Goal: Task Accomplishment & Management: Use online tool/utility

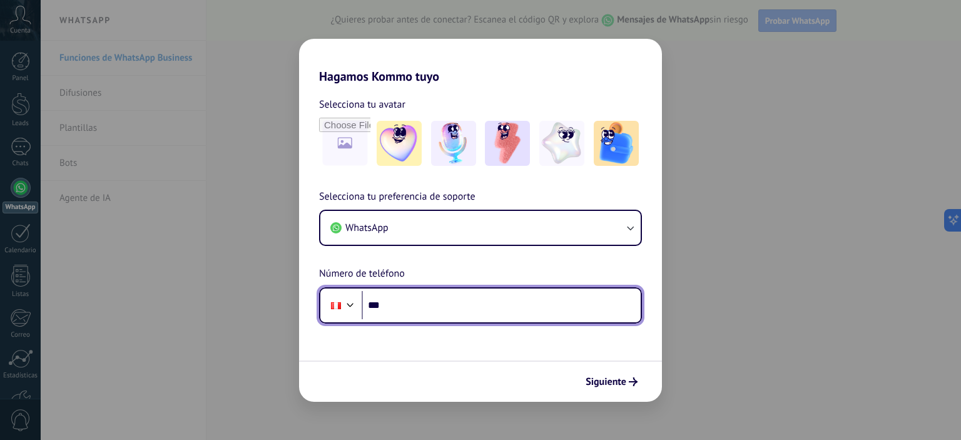
click at [473, 306] on input "***" at bounding box center [501, 305] width 279 height 29
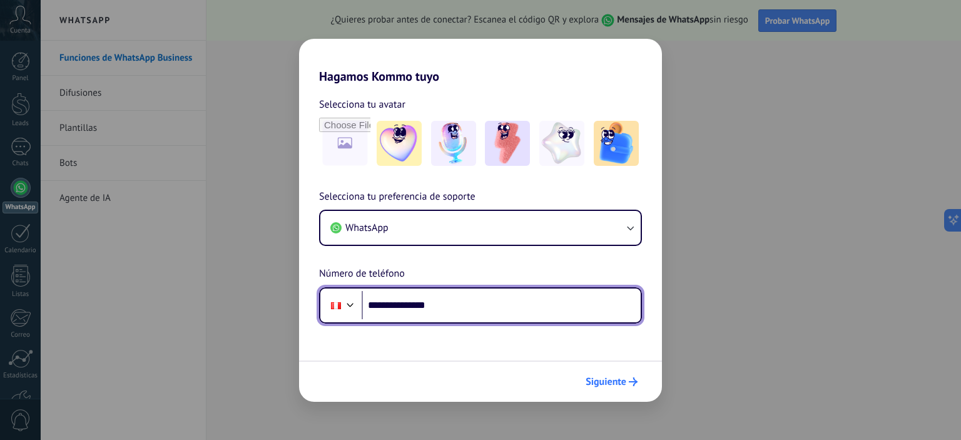
type input "**********"
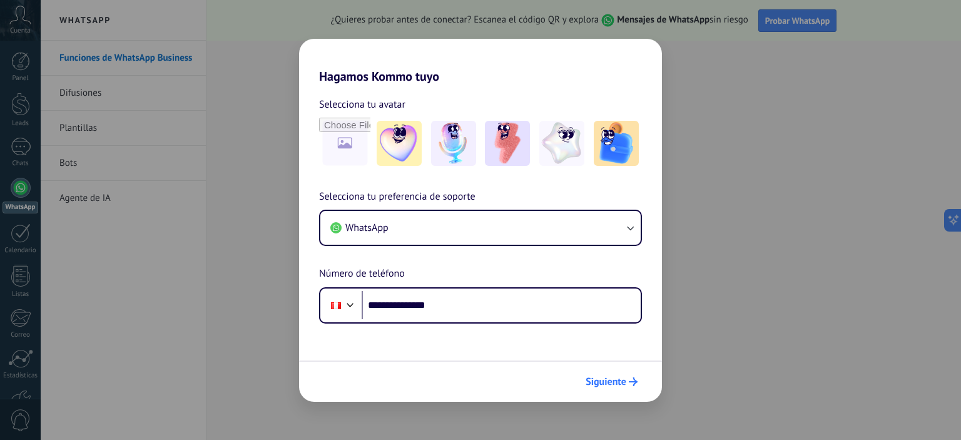
click at [603, 385] on span "Siguiente" at bounding box center [606, 381] width 41 height 9
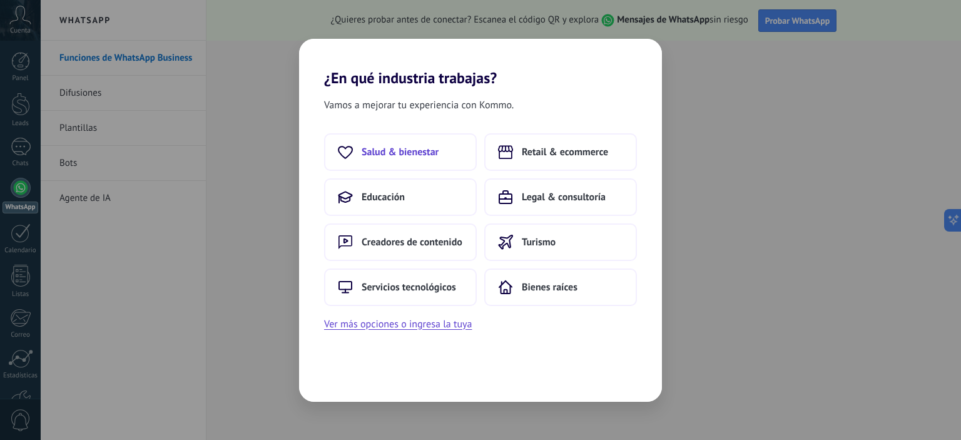
click at [403, 163] on button "Salud & bienestar" at bounding box center [400, 152] width 153 height 38
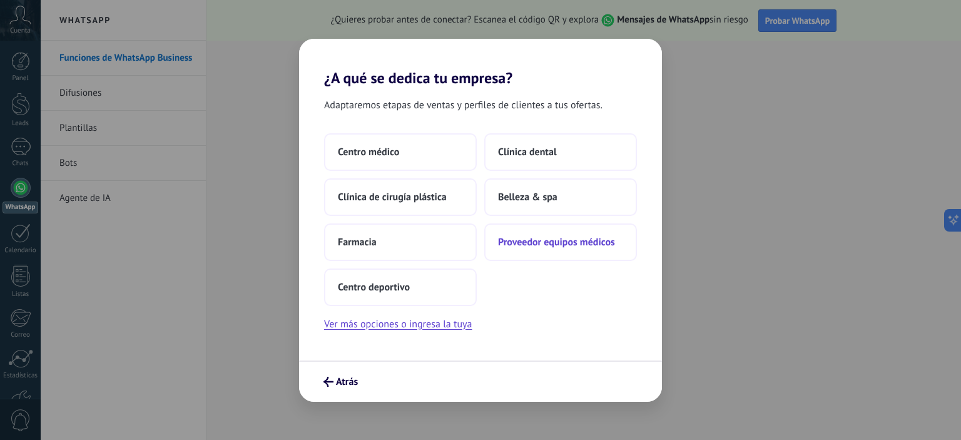
click at [541, 242] on span "Proveedor equipos médicos" at bounding box center [556, 242] width 117 height 13
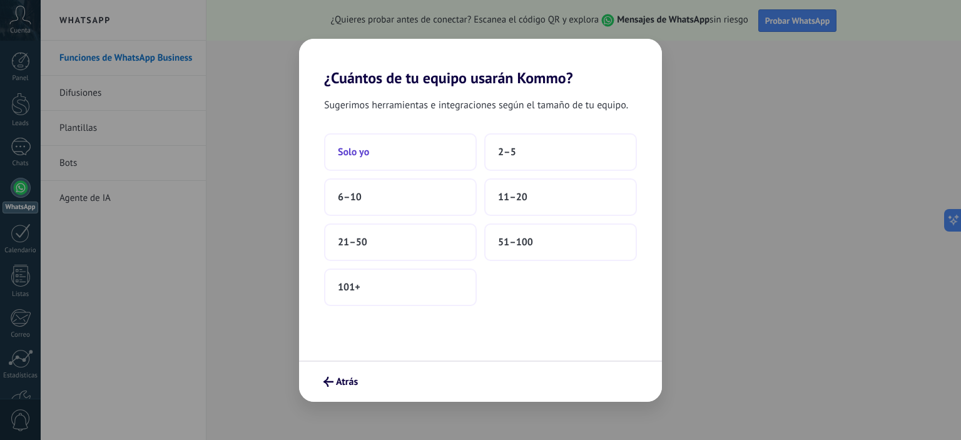
click at [392, 158] on button "Solo yo" at bounding box center [400, 152] width 153 height 38
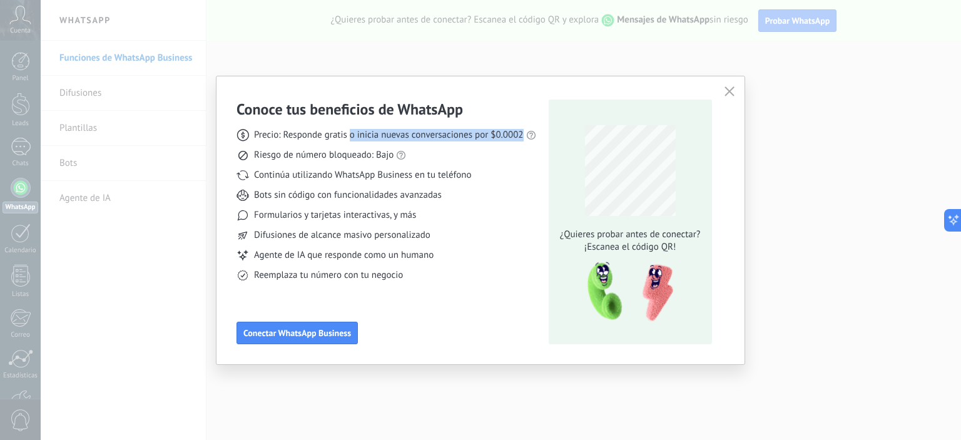
drag, startPoint x: 349, startPoint y: 135, endPoint x: 526, endPoint y: 131, distance: 177.2
click at [526, 131] on div "Precio: Responde gratis o inicia nuevas conversaciones por $0.0002" at bounding box center [387, 135] width 300 height 13
click at [795, 285] on div "Conoce tus beneficios de WhatsApp Precio: Responde gratis o inicia nuevas conve…" at bounding box center [480, 220] width 961 height 440
click at [729, 87] on icon "button" at bounding box center [730, 91] width 10 height 10
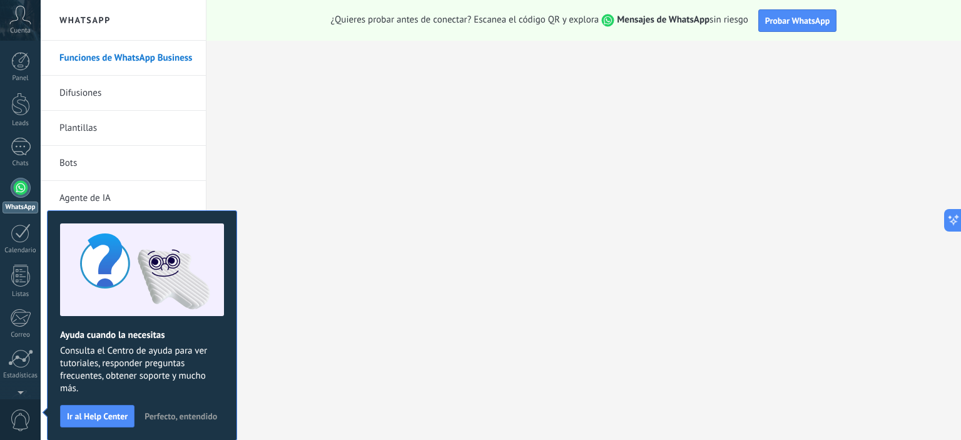
click at [156, 415] on span "Perfecto, entendido" at bounding box center [181, 416] width 73 height 9
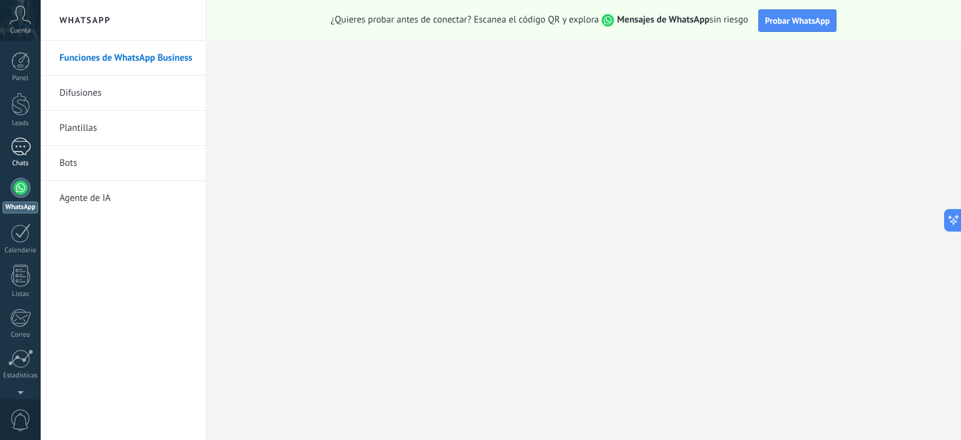
click at [17, 151] on div at bounding box center [21, 147] width 20 height 18
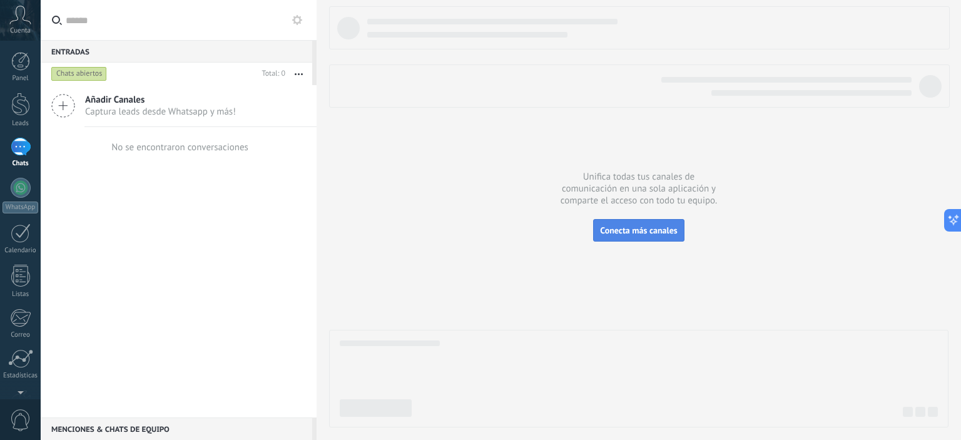
click at [664, 232] on span "Conecta más canales" at bounding box center [638, 230] width 77 height 11
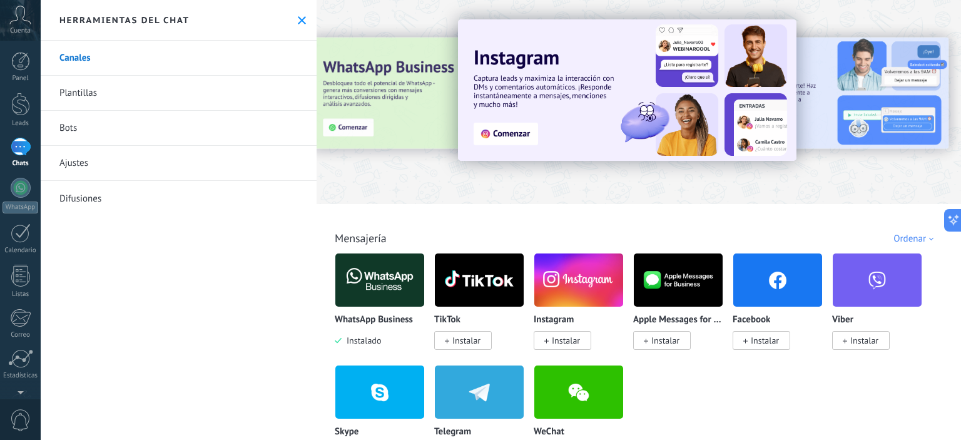
click at [371, 110] on div at bounding box center [332, 101] width 274 height 113
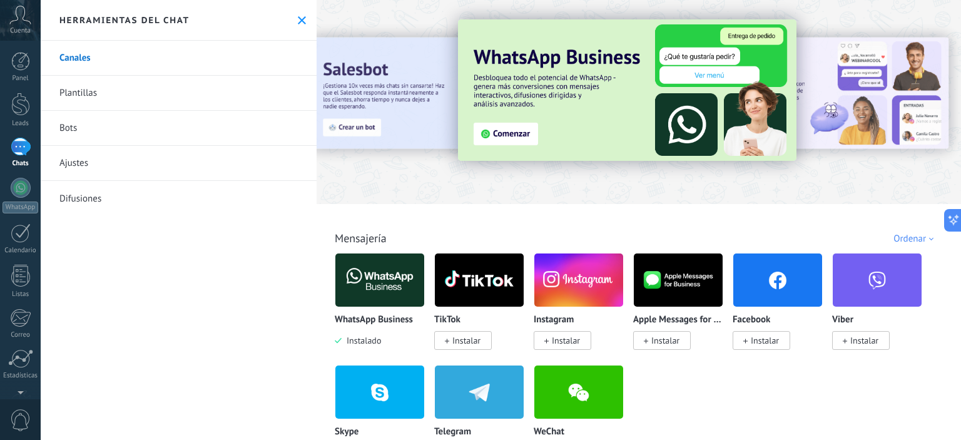
click at [490, 140] on img at bounding box center [627, 89] width 339 height 141
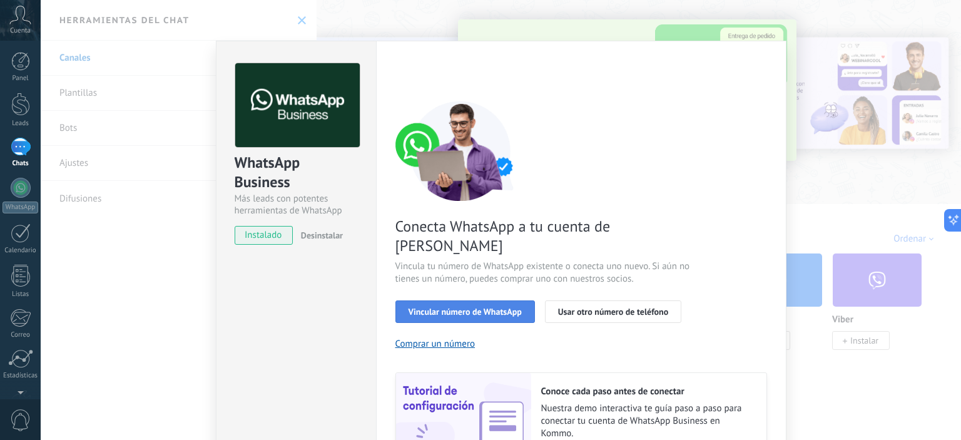
click at [488, 307] on span "Vincular número de WhatsApp" at bounding box center [465, 311] width 113 height 9
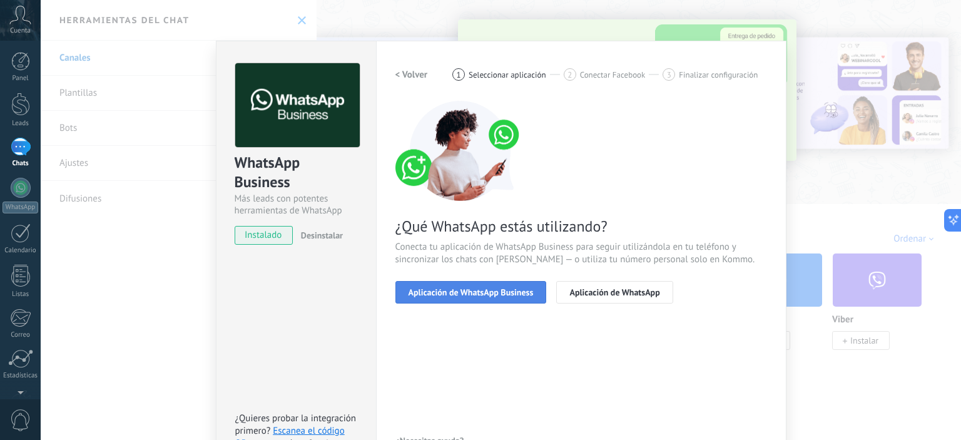
click at [498, 290] on span "Aplicación de WhatsApp Business" at bounding box center [471, 292] width 125 height 9
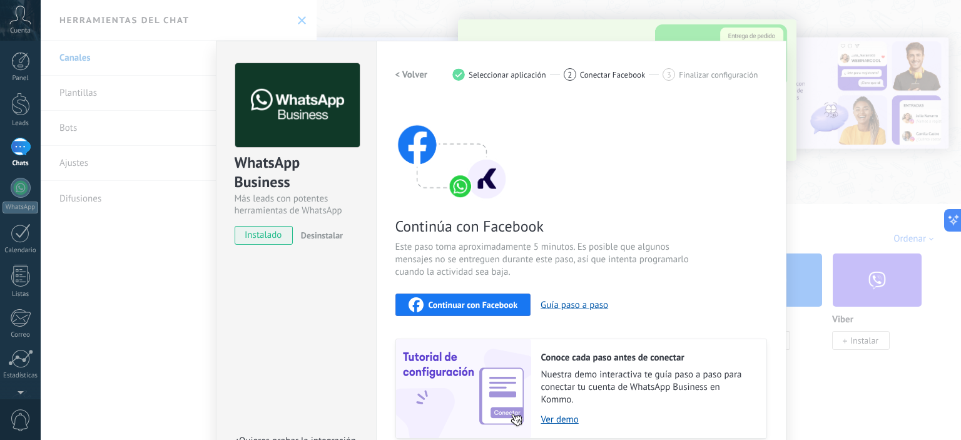
click at [411, 76] on h2 "< Volver" at bounding box center [412, 75] width 33 height 12
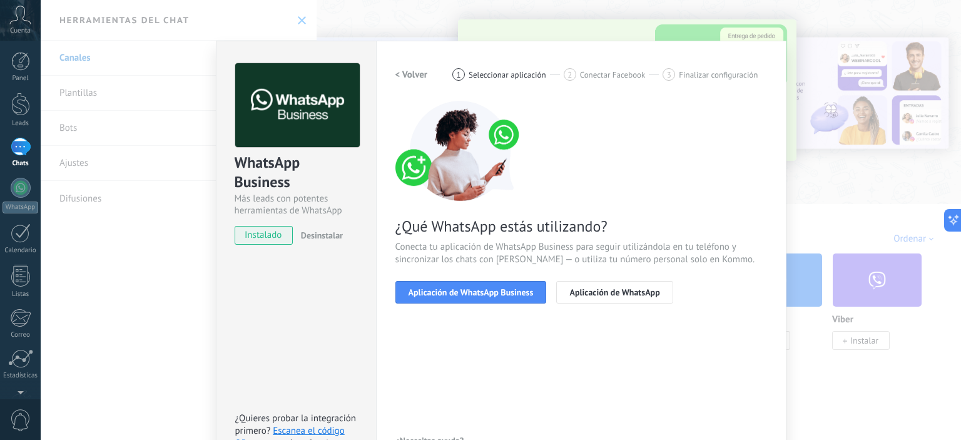
click at [411, 76] on h2 "< Volver" at bounding box center [412, 75] width 33 height 12
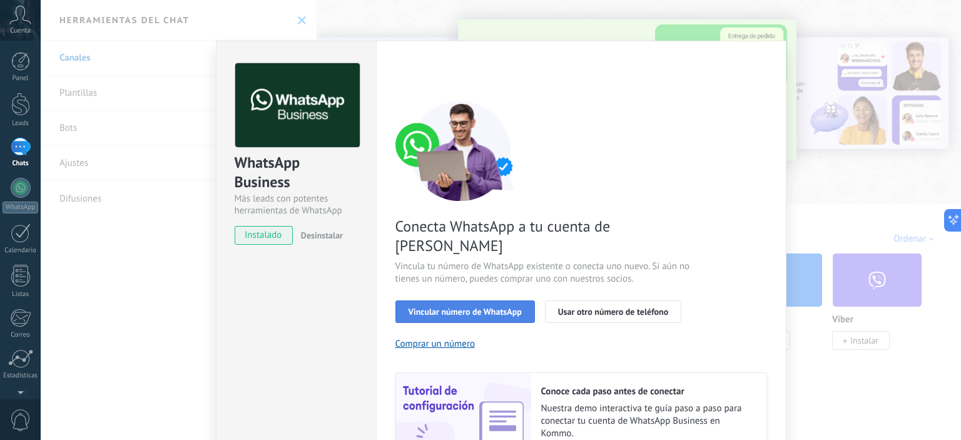
click at [478, 307] on span "Vincular número de WhatsApp" at bounding box center [465, 311] width 113 height 9
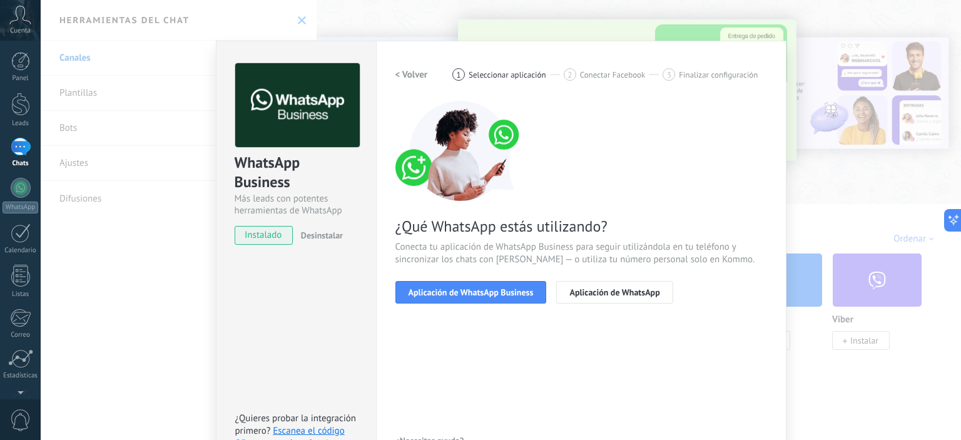
click at [404, 78] on h2 "< Volver" at bounding box center [412, 75] width 33 height 12
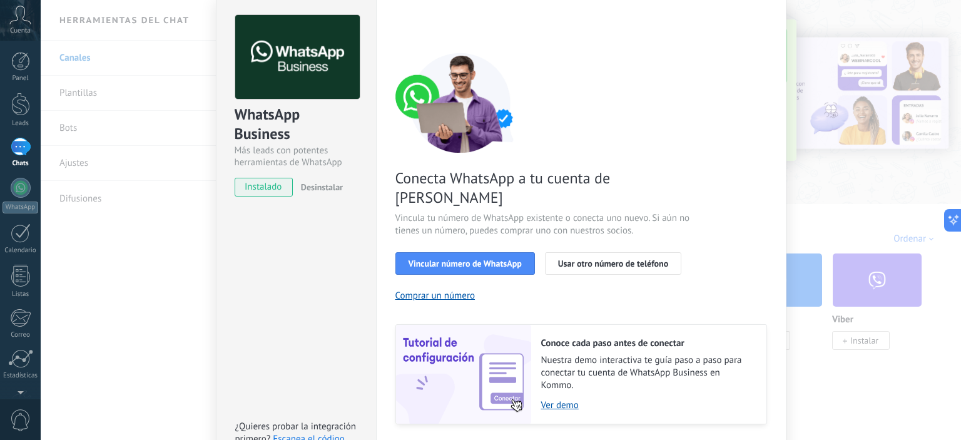
scroll to position [115, 0]
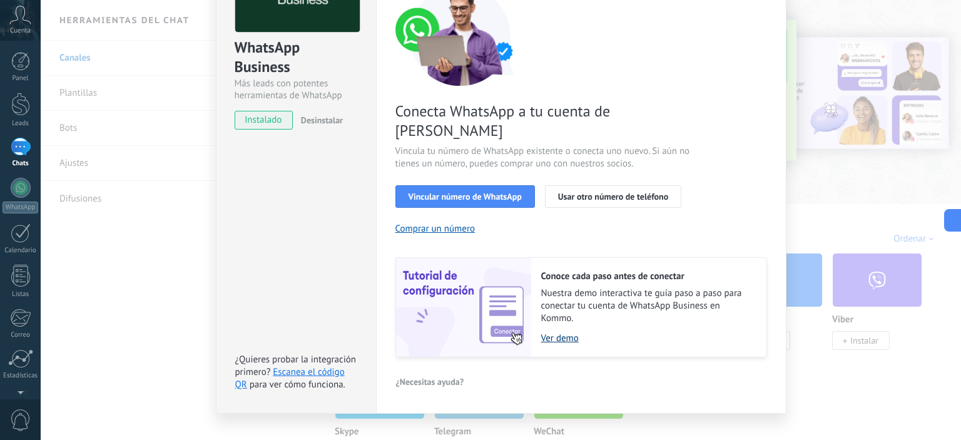
click at [553, 332] on link "Ver demo" at bounding box center [647, 338] width 213 height 12
click at [459, 192] on span "Vincular número de WhatsApp" at bounding box center [465, 196] width 113 height 9
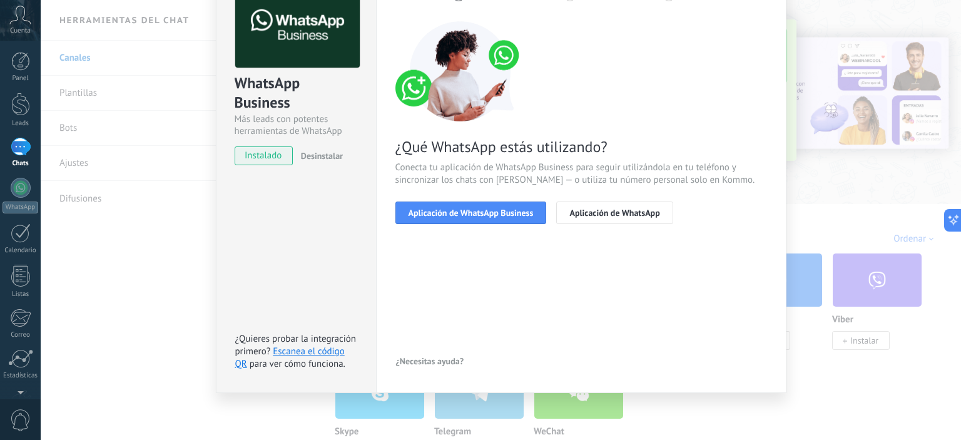
scroll to position [79, 0]
click at [463, 210] on span "Aplicación de WhatsApp Business" at bounding box center [471, 213] width 125 height 9
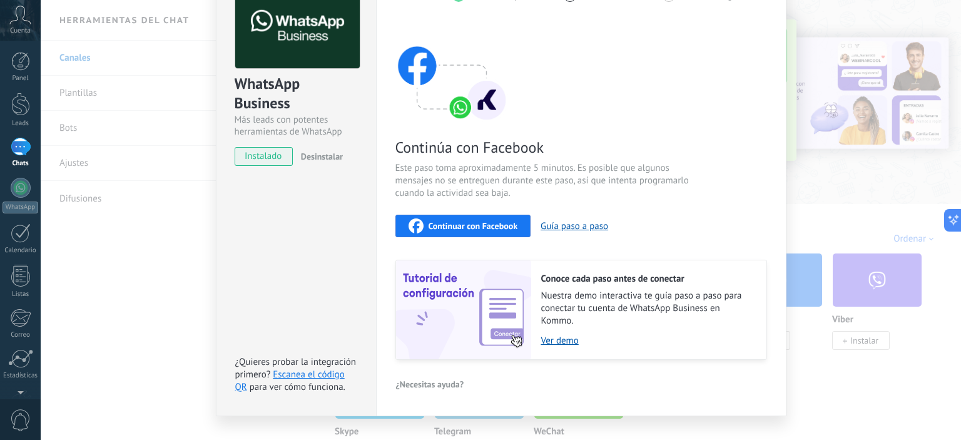
click at [495, 226] on span "Continuar con Facebook" at bounding box center [474, 226] width 90 height 9
click at [486, 225] on span "Continuar con Facebook" at bounding box center [474, 226] width 90 height 9
click at [447, 226] on span "Continuar con Facebook" at bounding box center [474, 226] width 90 height 9
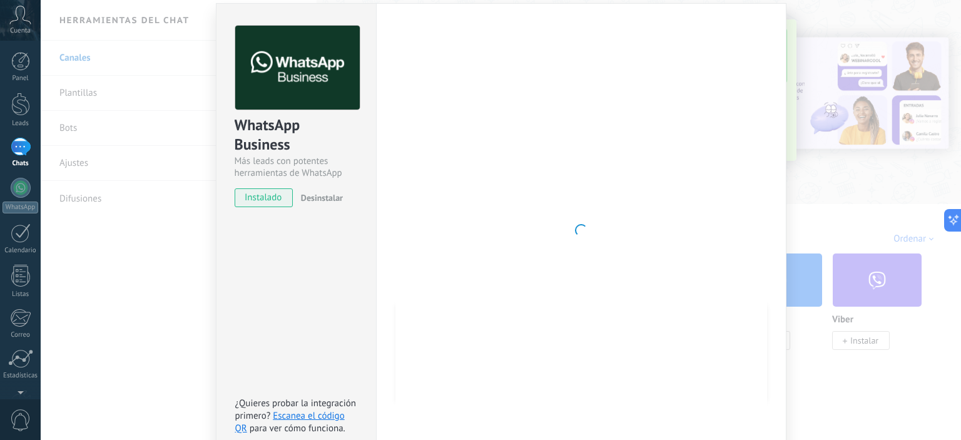
scroll to position [16, 0]
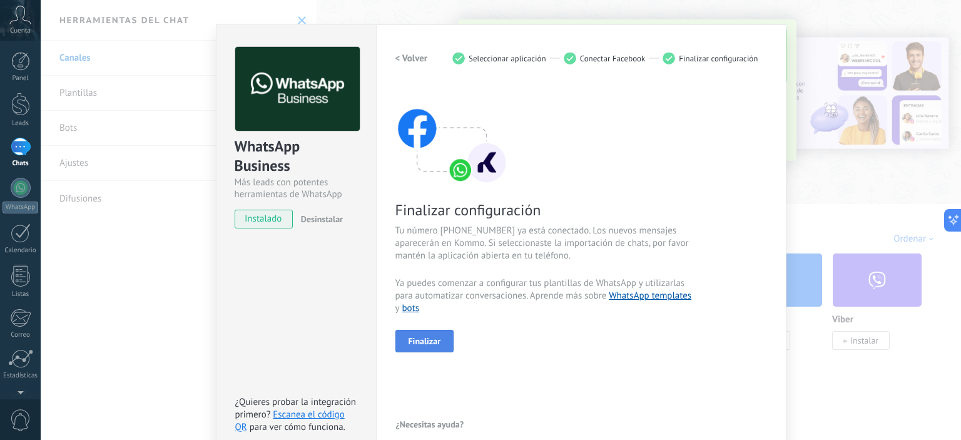
click at [423, 342] on span "Finalizar" at bounding box center [425, 341] width 33 height 9
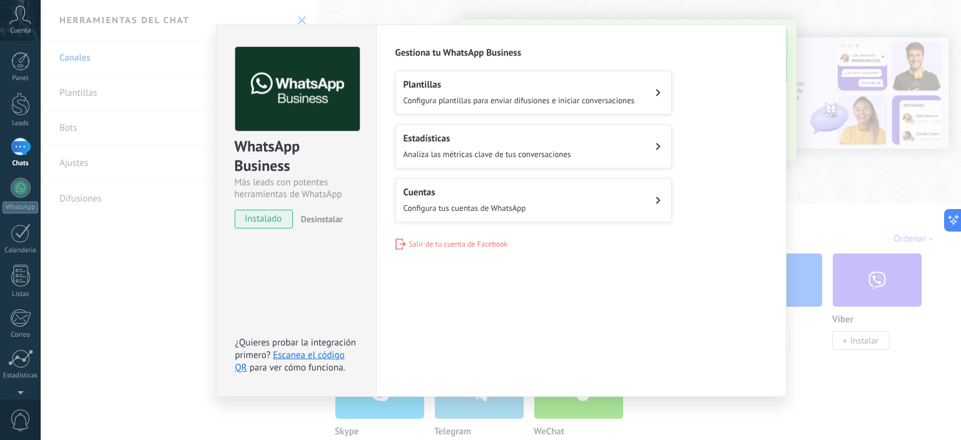
click at [813, 216] on div "WhatsApp Business Más leads con potentes herramientas de WhatsApp instalado Des…" at bounding box center [501, 220] width 921 height 440
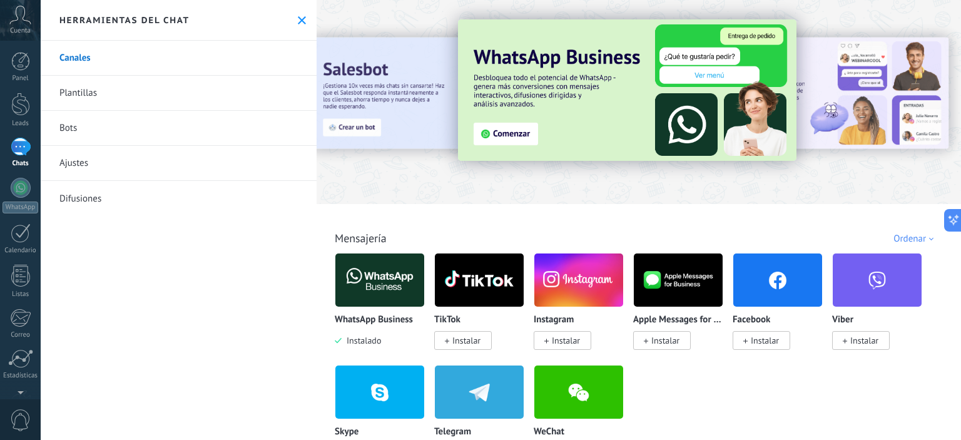
click at [14, 148] on div at bounding box center [21, 147] width 20 height 18
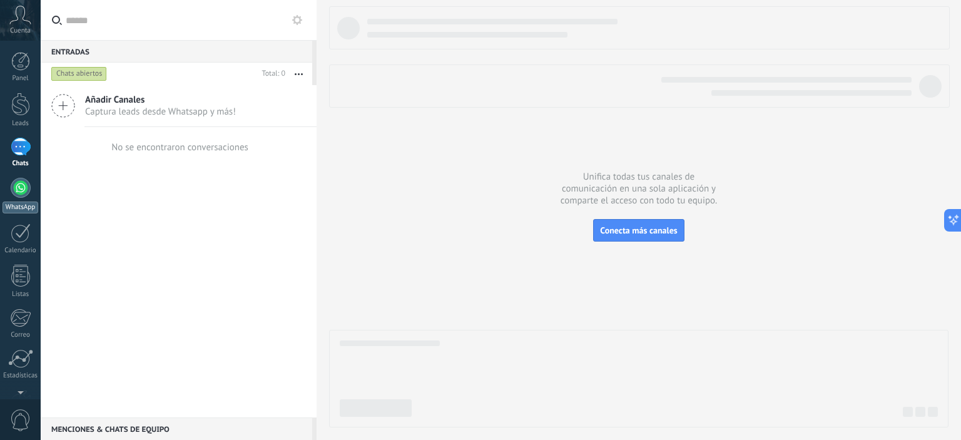
click at [14, 190] on div at bounding box center [21, 188] width 20 height 20
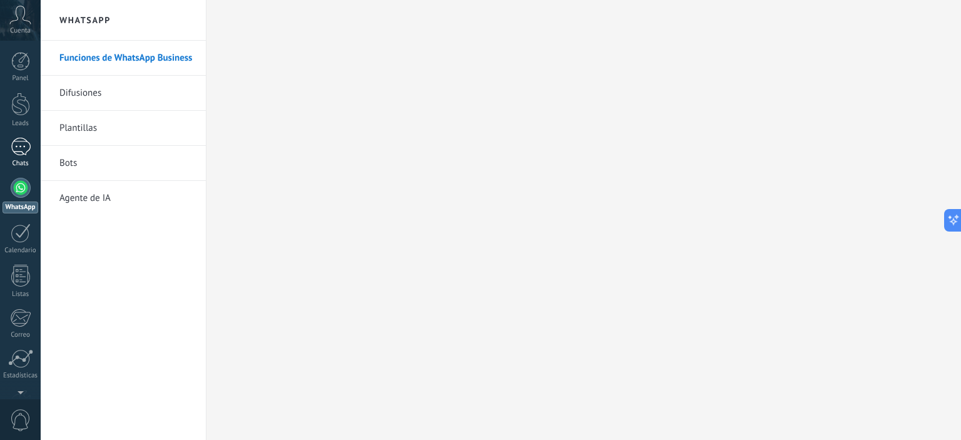
click at [23, 155] on div at bounding box center [21, 147] width 20 height 18
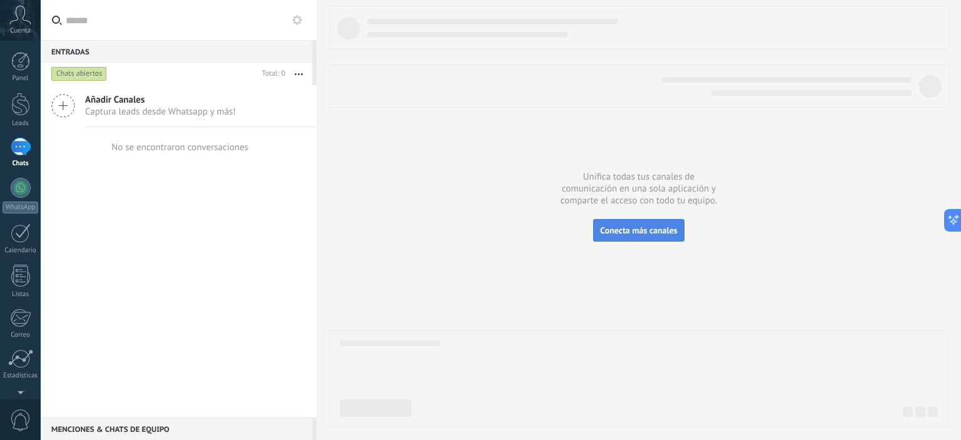
click at [654, 229] on span "Conecta más canales" at bounding box center [638, 230] width 77 height 11
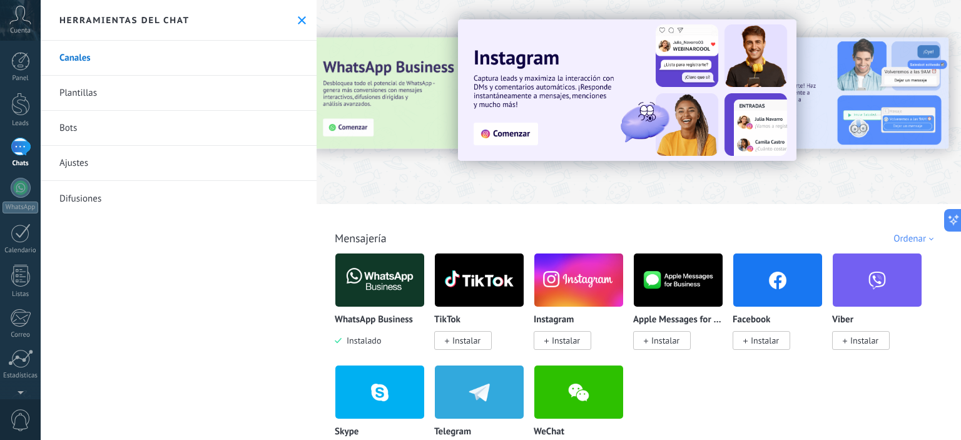
click at [299, 19] on use at bounding box center [302, 20] width 8 height 8
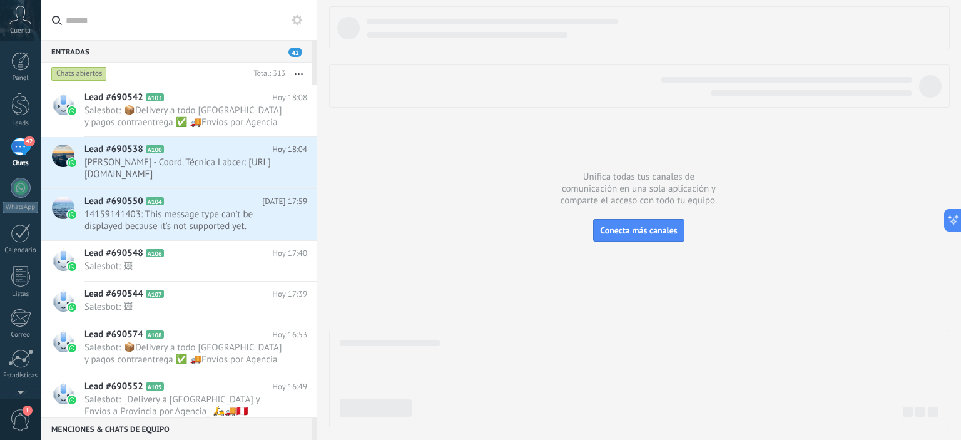
click at [158, 3] on input "text" at bounding box center [186, 20] width 241 height 40
